Goal: Transaction & Acquisition: Register for event/course

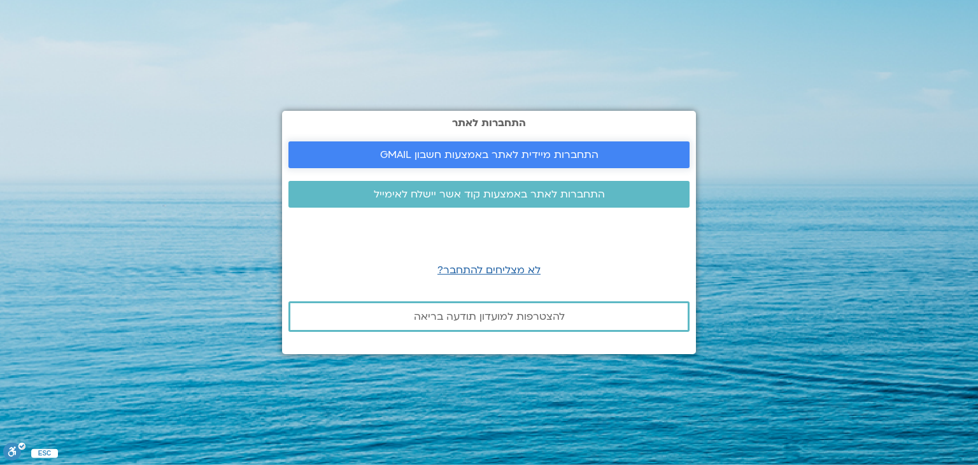
click at [441, 162] on link "התחברות מיידית לאתר באמצעות חשבון GMAIL" at bounding box center [489, 154] width 401 height 27
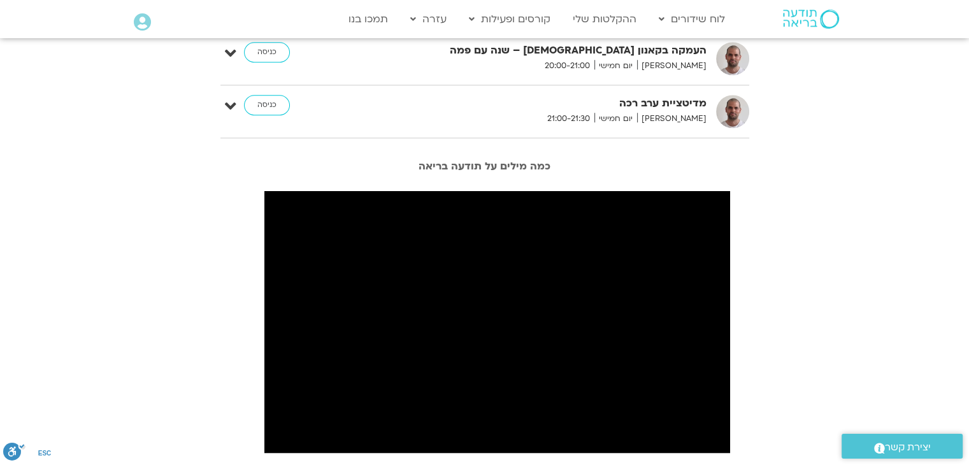
scroll to position [1019, 0]
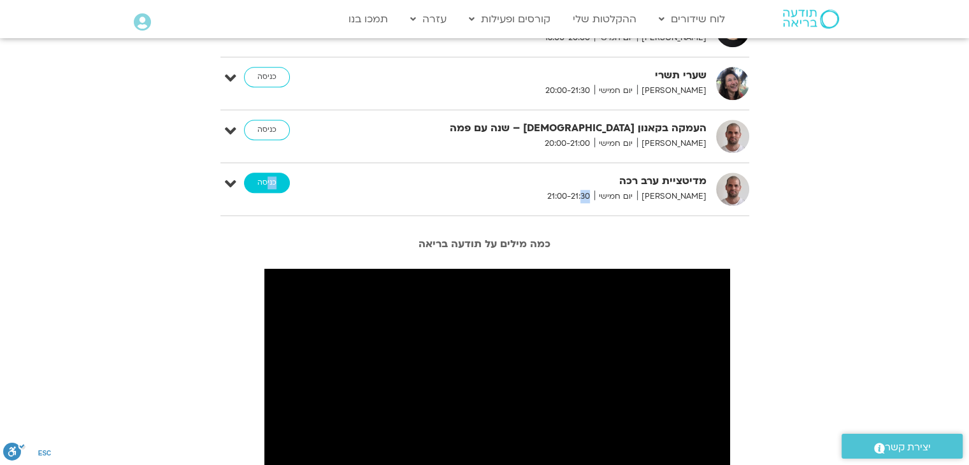
drag, startPoint x: 612, startPoint y: 197, endPoint x: 265, endPoint y: 184, distance: 347.4
click at [265, 184] on div "מדיטציית ערב רכה דקל קנטי יום חמישי 21:00-21:30 כניסה" at bounding box center [494, 189] width 510 height 33
click at [231, 182] on icon at bounding box center [230, 184] width 11 height 18
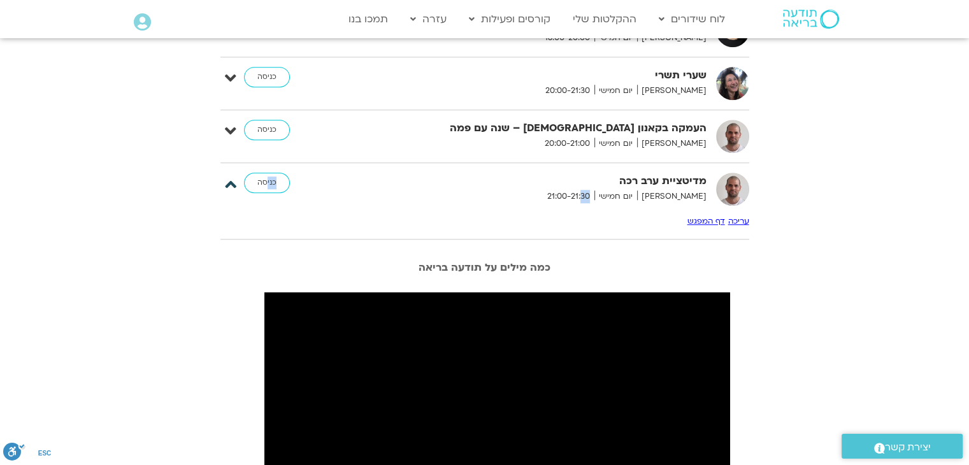
click at [231, 182] on icon at bounding box center [230, 184] width 11 height 18
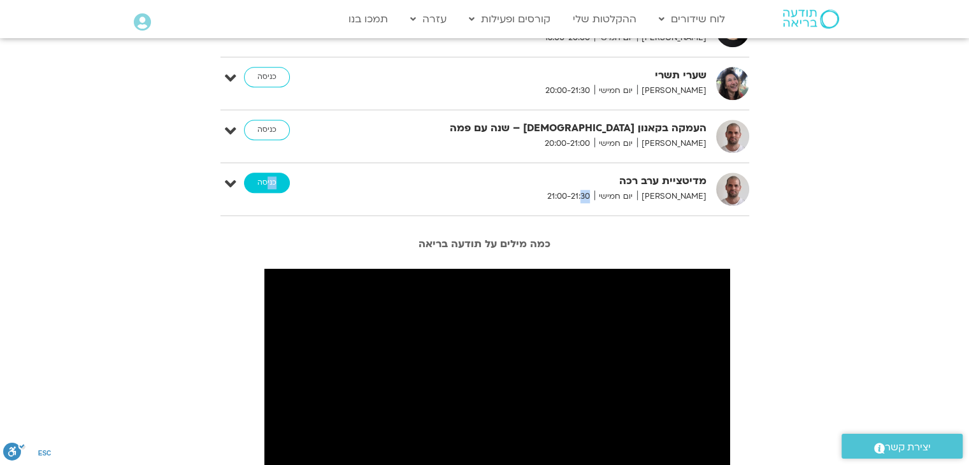
click at [263, 184] on link "כניסה" at bounding box center [267, 183] width 46 height 20
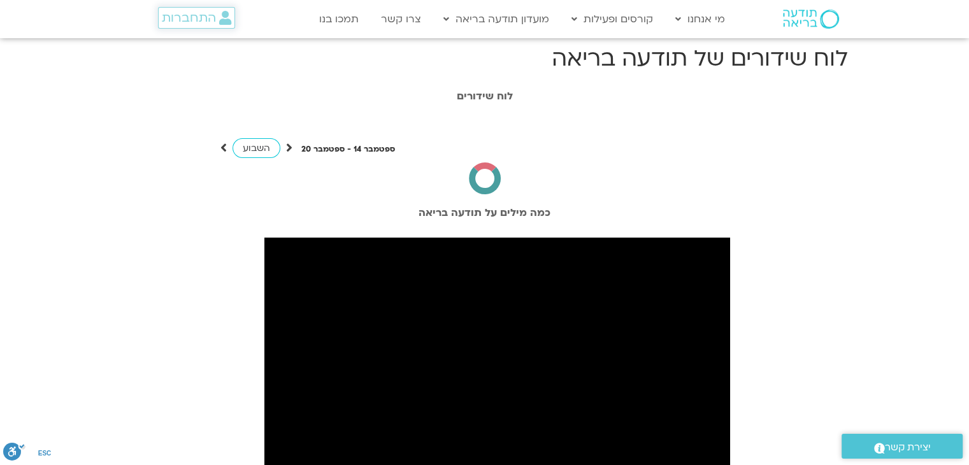
click at [171, 13] on span "התחברות" at bounding box center [189, 18] width 54 height 14
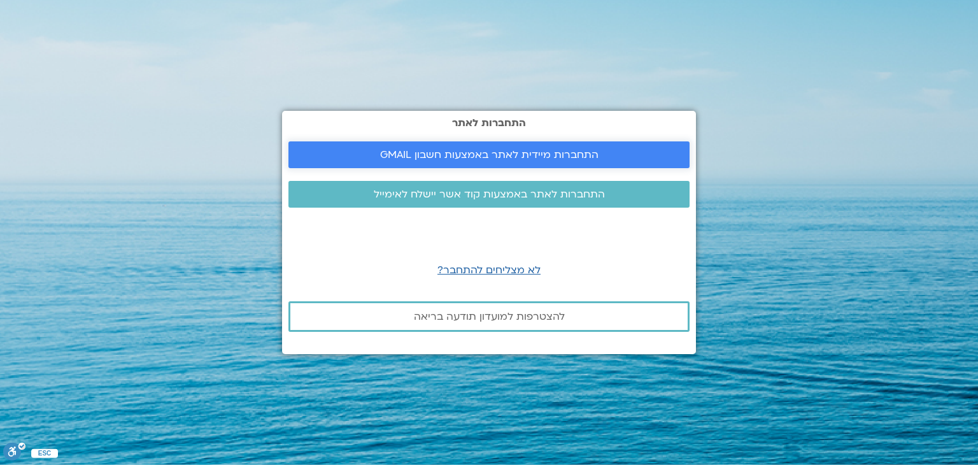
click at [524, 156] on span "התחברות מיידית לאתר באמצעות חשבון GMAIL" at bounding box center [489, 154] width 218 height 11
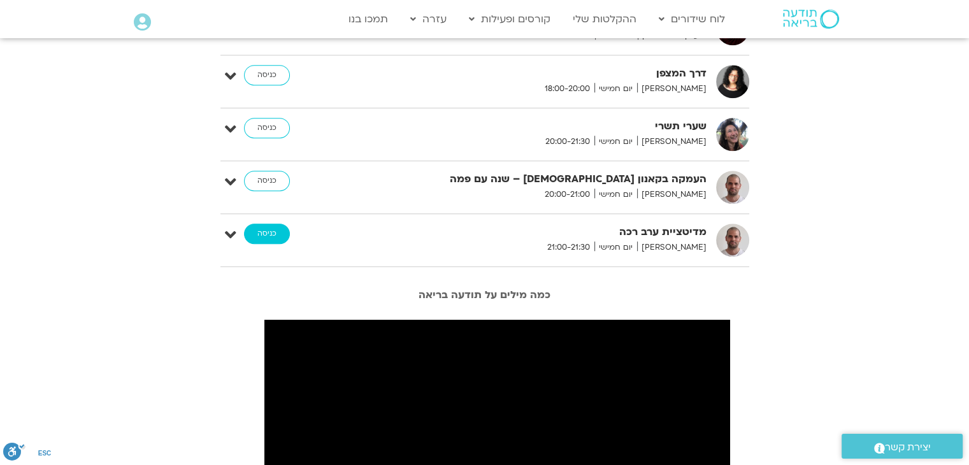
click at [264, 229] on link "כניסה" at bounding box center [267, 234] width 46 height 20
